Goal: Check status: Check status

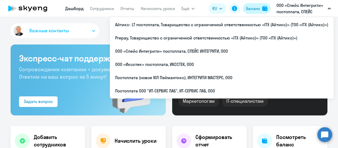
click at [254, 9] on div "Баланс" at bounding box center [253, 8] width 14 height 6
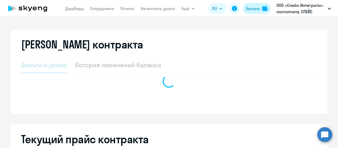
select select "english_adult_not_native_speaker"
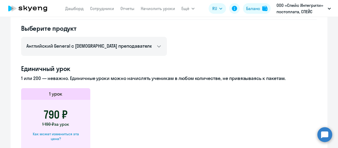
scroll to position [132, 0]
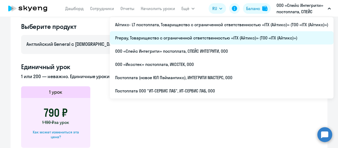
click at [217, 37] on li "Prepay, Товарищество с ограниченной ответственностью «ITX (Айтикс)» (ТОО «ITX (…" at bounding box center [222, 37] width 224 height 13
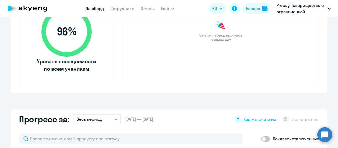
scroll to position [211, 0]
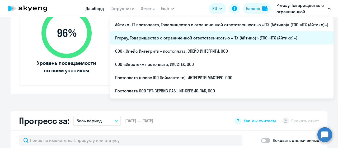
select select "30"
click at [265, 36] on li "Prepay, Товарищество с ограниченной ответственностью «ITX (Айтикс)» (ТОО «ITX (…" at bounding box center [222, 37] width 224 height 13
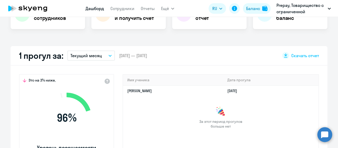
scroll to position [79, 0]
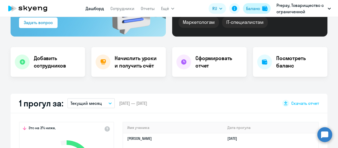
click at [254, 9] on div "Баланс" at bounding box center [253, 8] width 14 height 6
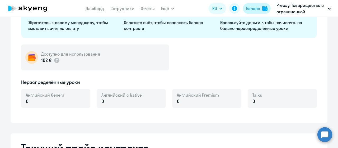
select select "english_adult_not_native_speaker"
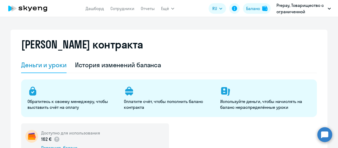
click at [40, 9] on icon at bounding box center [27, 8] width 46 height 13
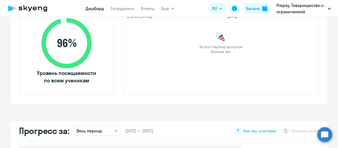
scroll to position [211, 0]
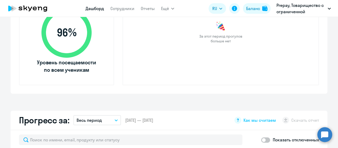
select select "30"
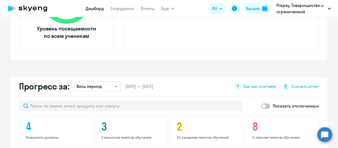
scroll to position [317, 0]
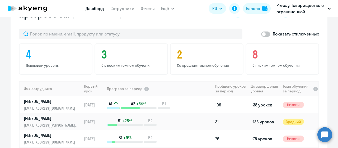
click at [34, 3] on icon at bounding box center [27, 8] width 46 height 13
click at [40, 9] on icon at bounding box center [27, 8] width 46 height 13
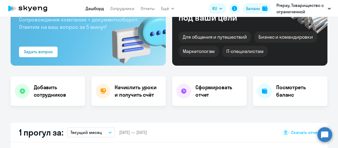
scroll to position [0, 0]
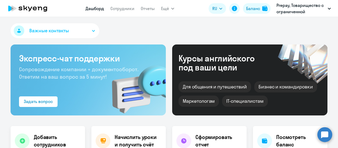
click at [48, 8] on icon at bounding box center [27, 8] width 46 height 13
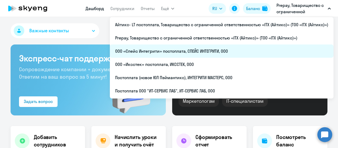
click at [218, 52] on li "ООО «Спейс Интегрити» постоплата, СПЕЙС ИНТЕГРИТИ, ООО" at bounding box center [222, 50] width 224 height 13
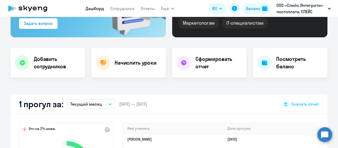
scroll to position [158, 0]
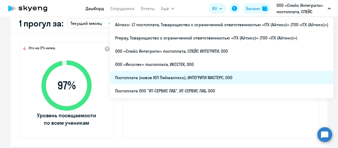
click at [223, 74] on li "Постоплата (новое ЮЛ Пэймантикс), ИНТЕГРИТИ МАСТЕРС, ООО" at bounding box center [222, 77] width 224 height 13
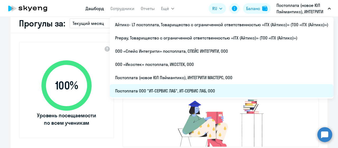
select select "30"
click at [230, 90] on li "Постоплата ООО "ИТ-СЕРВИС ЛАБ", ИТ-СЕРВИС ЛАБ, ООО" at bounding box center [222, 90] width 224 height 13
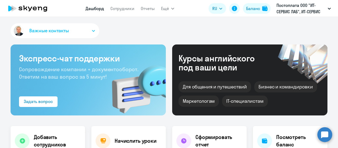
select select "30"
